Goal: Check status: Check status

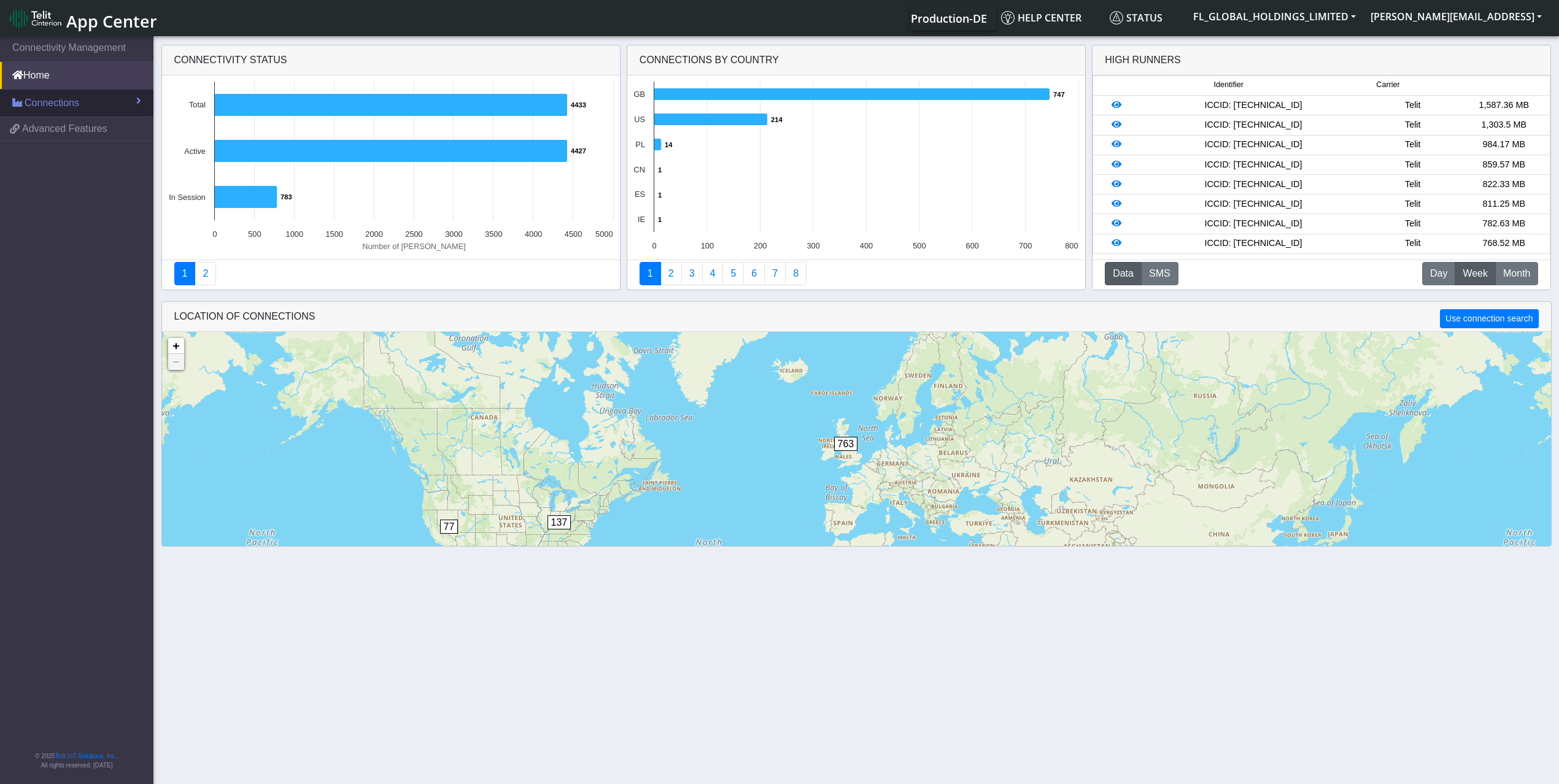
click at [77, 106] on span "Connections" at bounding box center [52, 103] width 55 height 14
click at [40, 120] on link "List" at bounding box center [76, 130] width 153 height 26
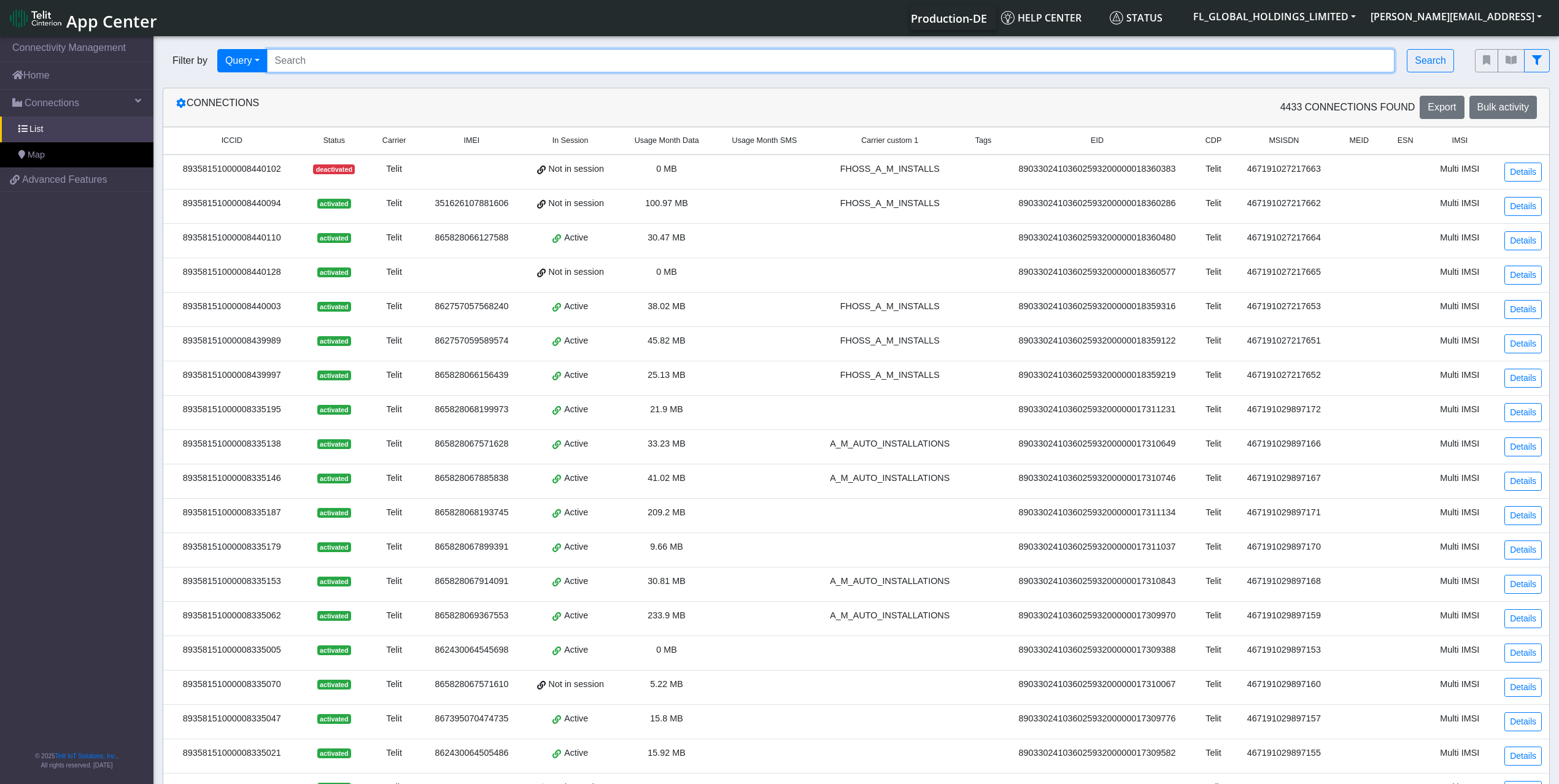
click at [372, 60] on input "Search..." at bounding box center [831, 60] width 1128 height 23
paste input "89358151000008344445"
type input "89358151000008344445"
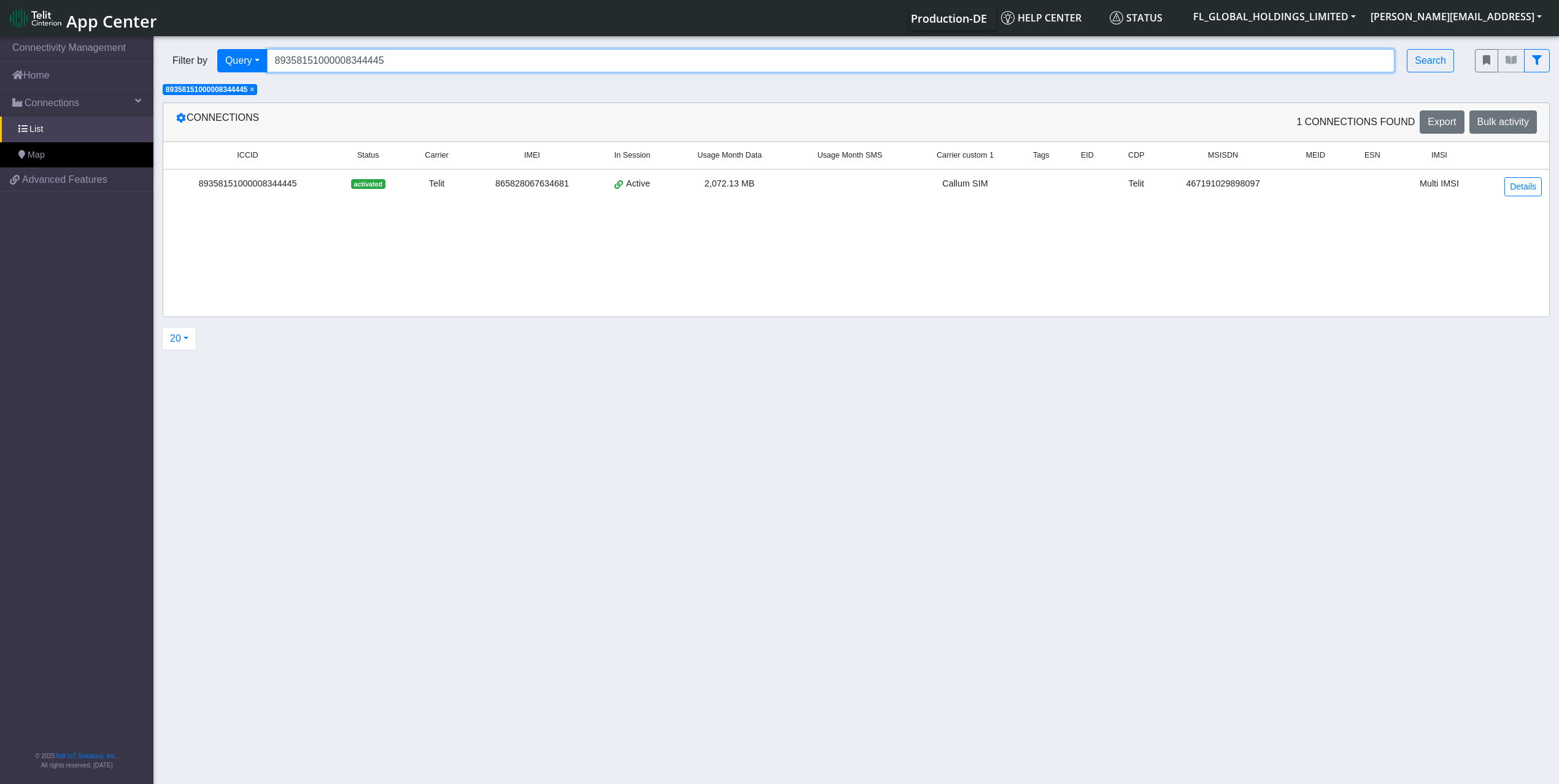
click at [385, 65] on input "89358151000008344445" at bounding box center [831, 60] width 1128 height 23
click at [385, 64] on input "89358151000008344445" at bounding box center [831, 60] width 1128 height 23
click at [385, 63] on input "89358151000008344445" at bounding box center [831, 60] width 1128 height 23
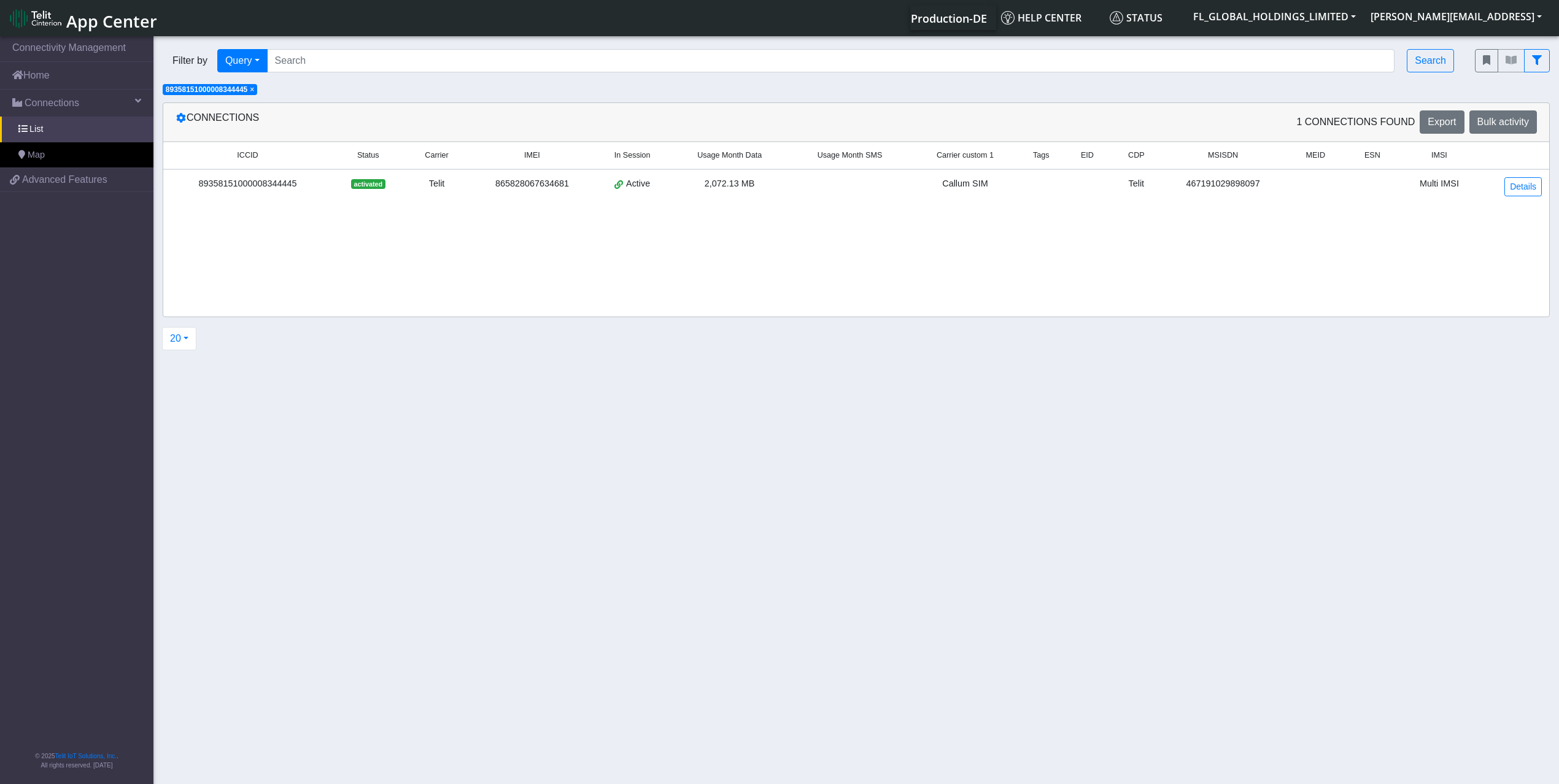
click at [254, 91] on span "×" at bounding box center [252, 89] width 4 height 9
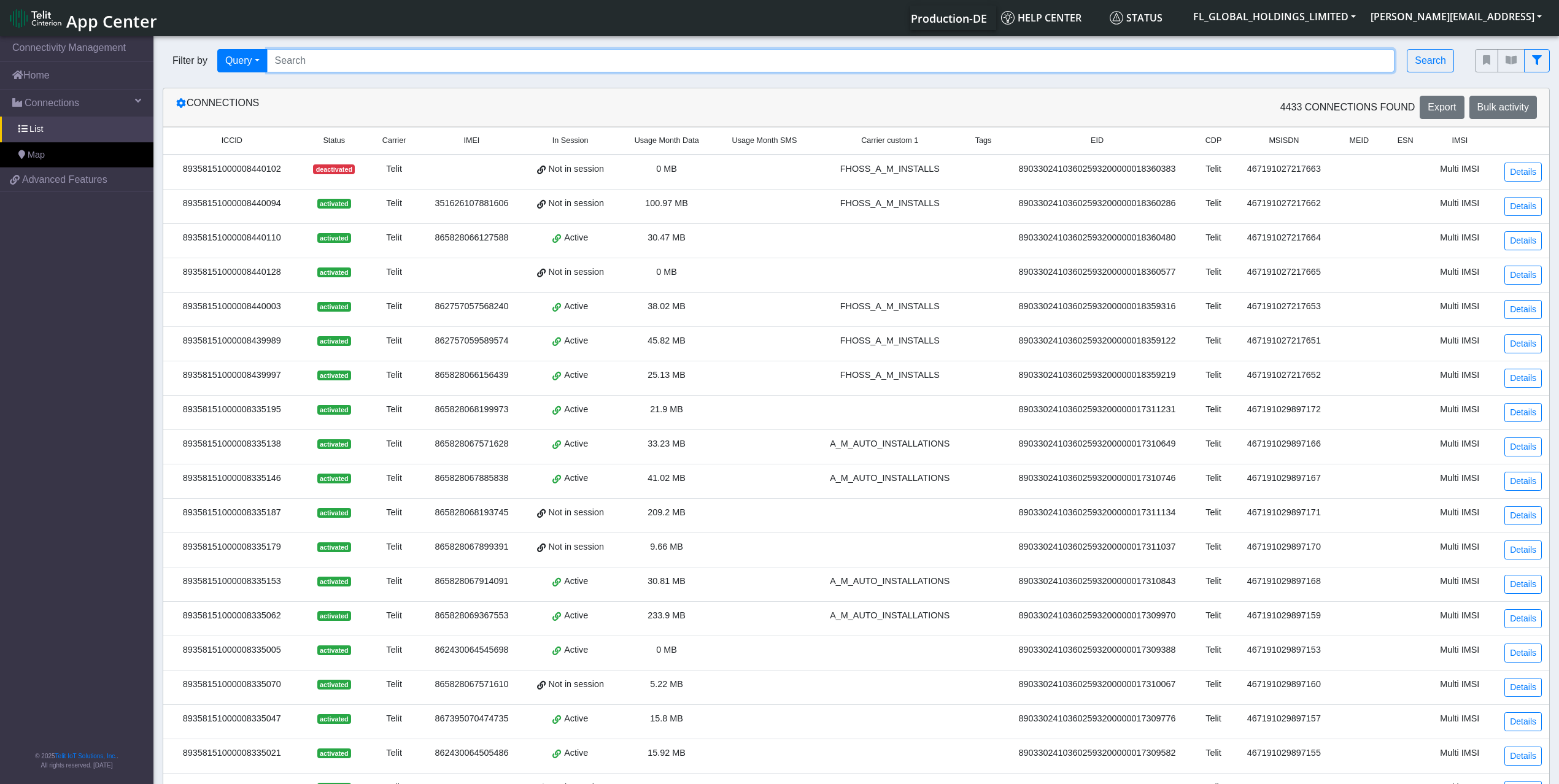
click at [305, 63] on input "Search..." at bounding box center [831, 60] width 1128 height 23
paste input "89358151000030506854"
type input "89358151000030506854"
